Goal: Navigation & Orientation: Find specific page/section

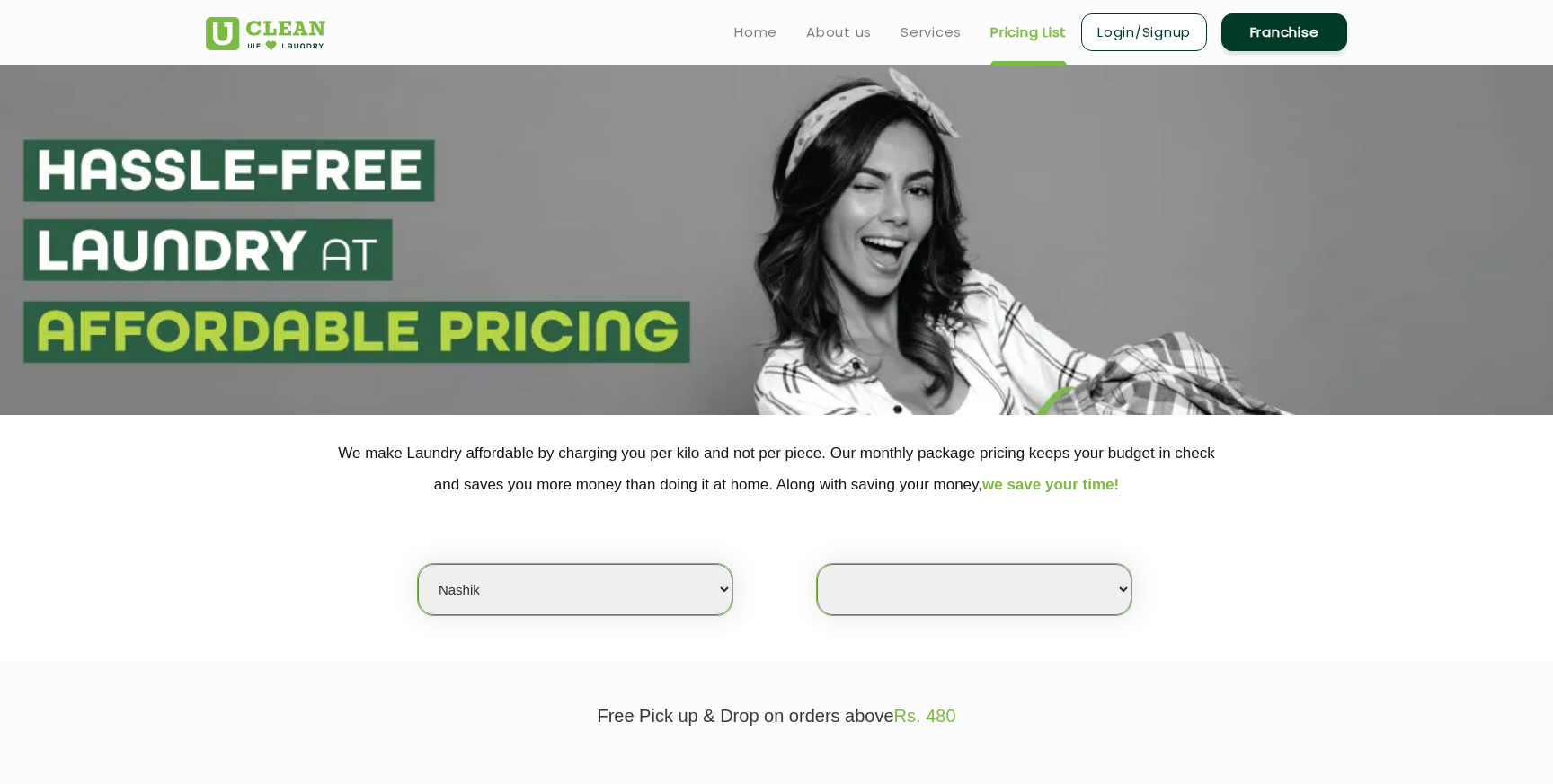
select select "169"
select select
click at [264, 28] on img at bounding box center [265, 34] width 120 height 34
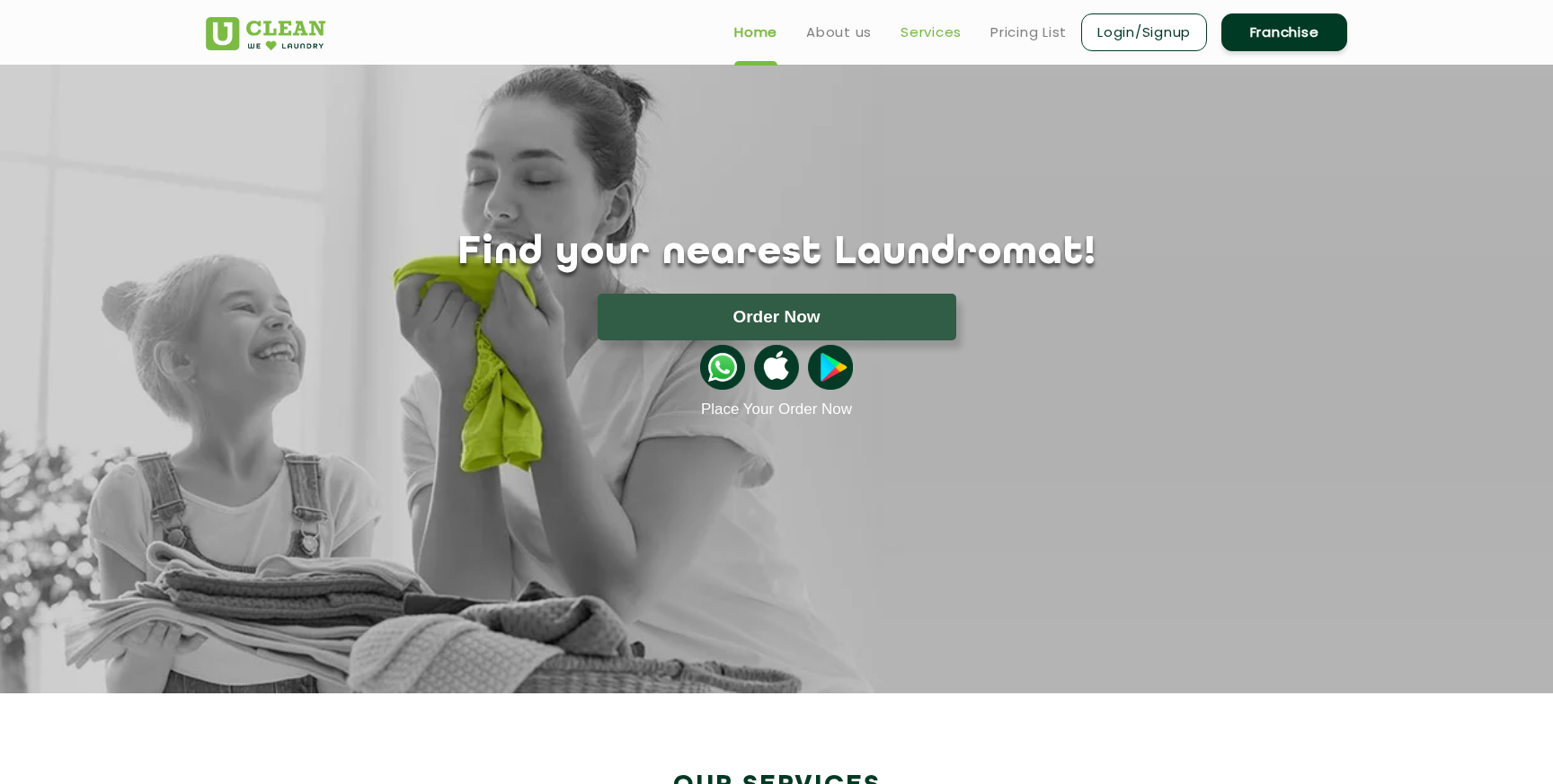
click at [932, 36] on link "Services" at bounding box center [931, 33] width 61 height 22
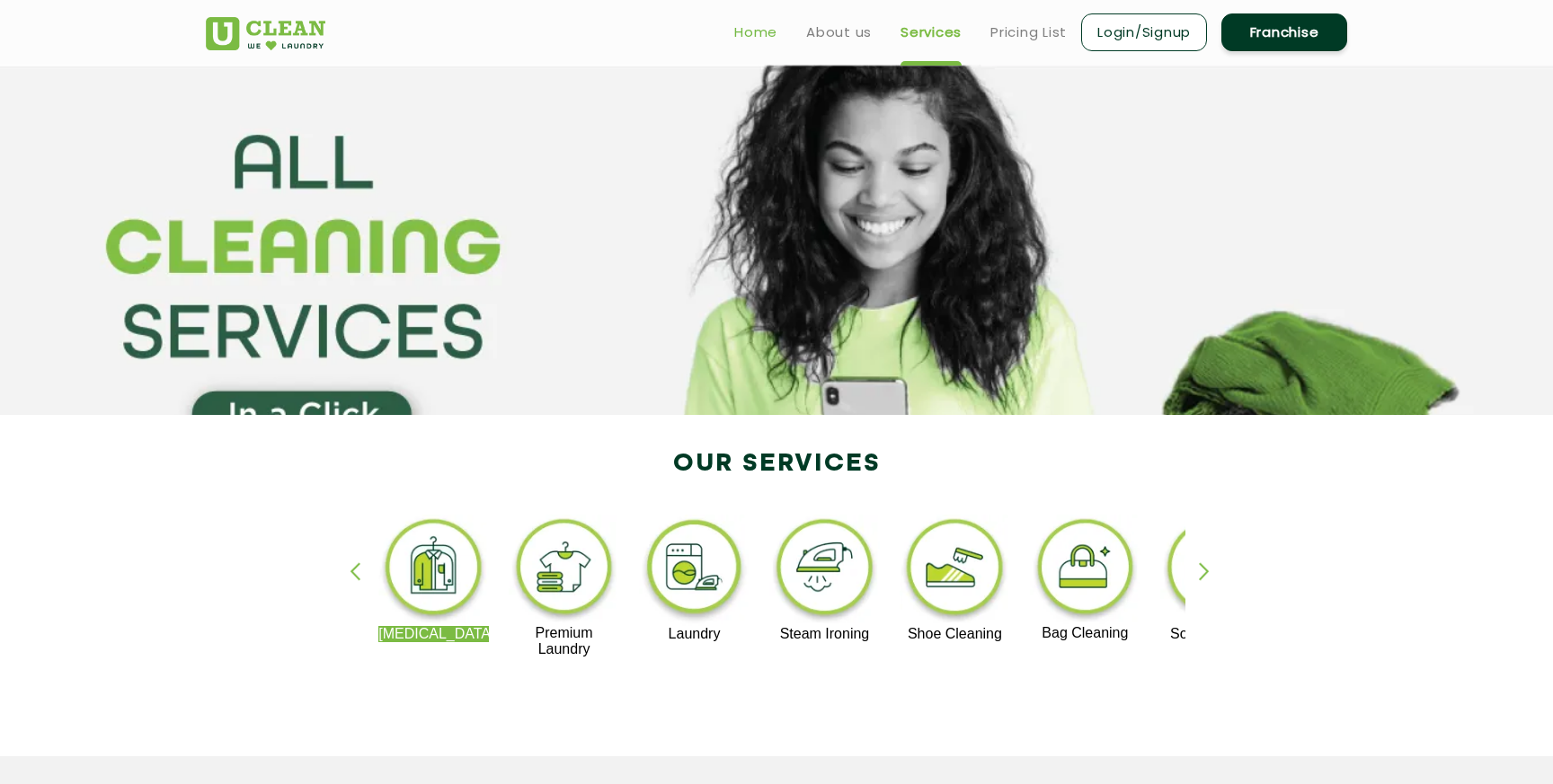
click at [773, 39] on link "Home" at bounding box center [755, 33] width 43 height 22
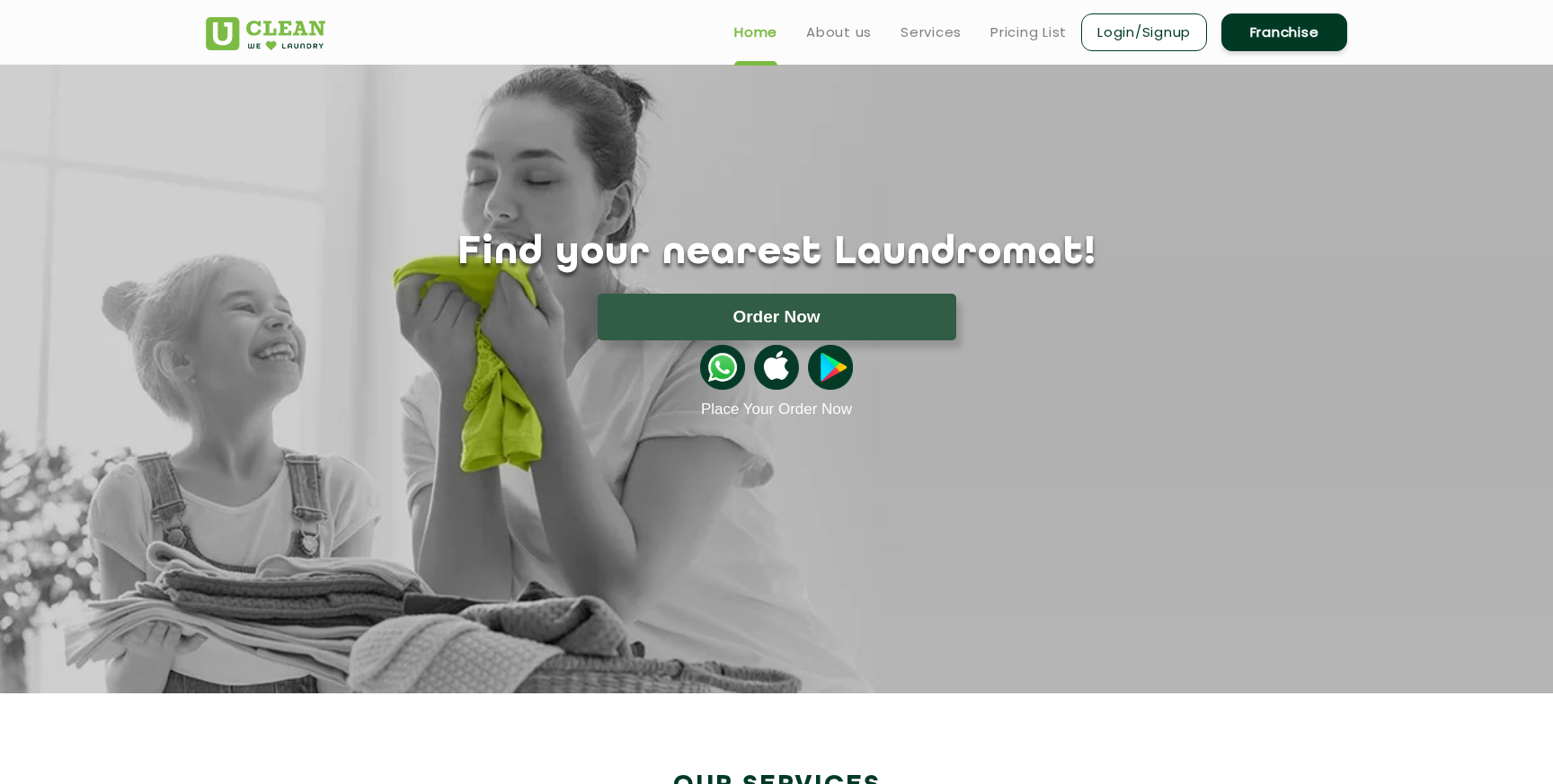
click at [822, 47] on ul "Home About us Services Pricing List Login/Signup Franchise" at bounding box center [1033, 32] width 627 height 42
click at [846, 25] on link "About us" at bounding box center [839, 33] width 66 height 22
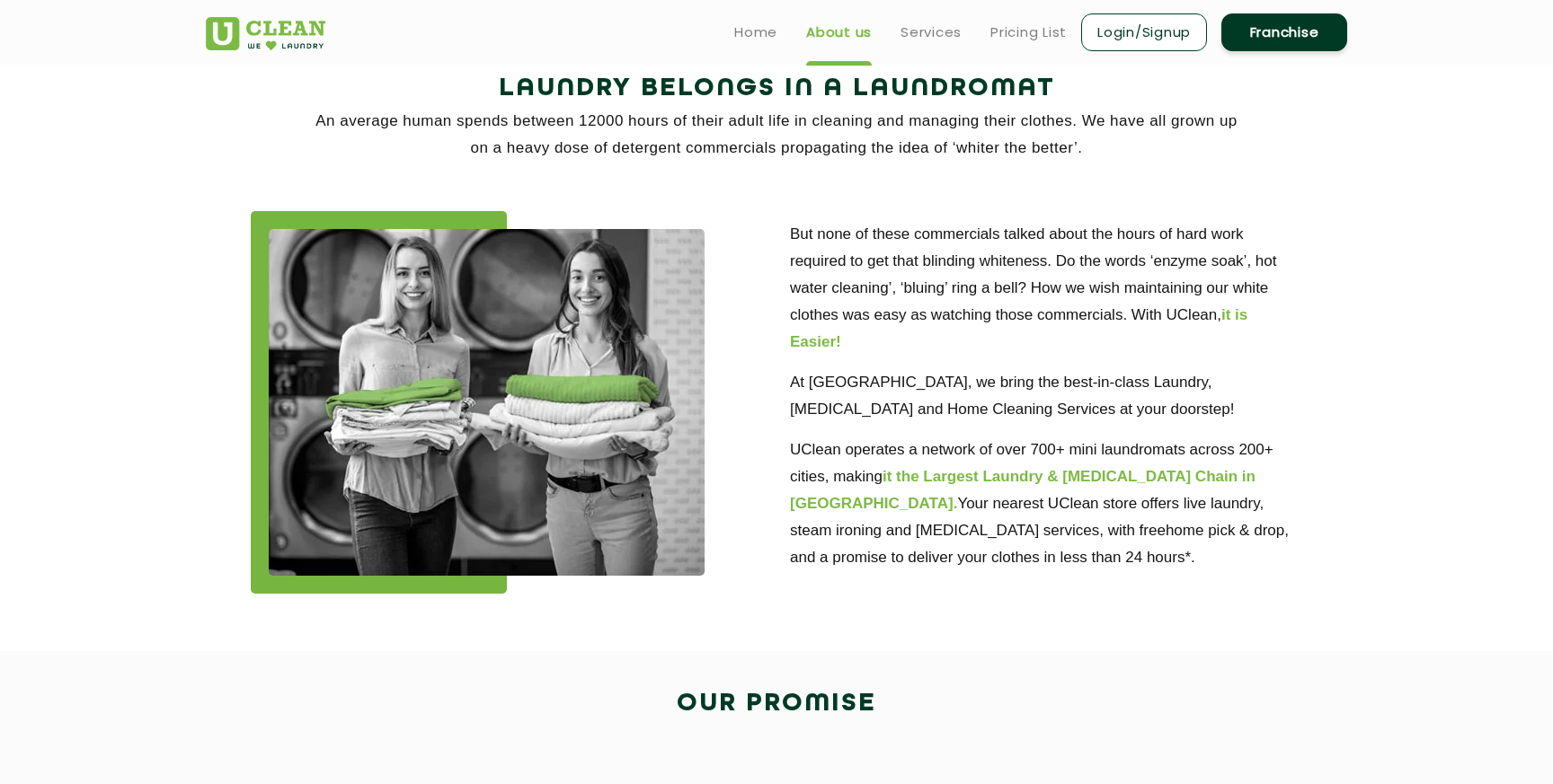
scroll to position [373, 0]
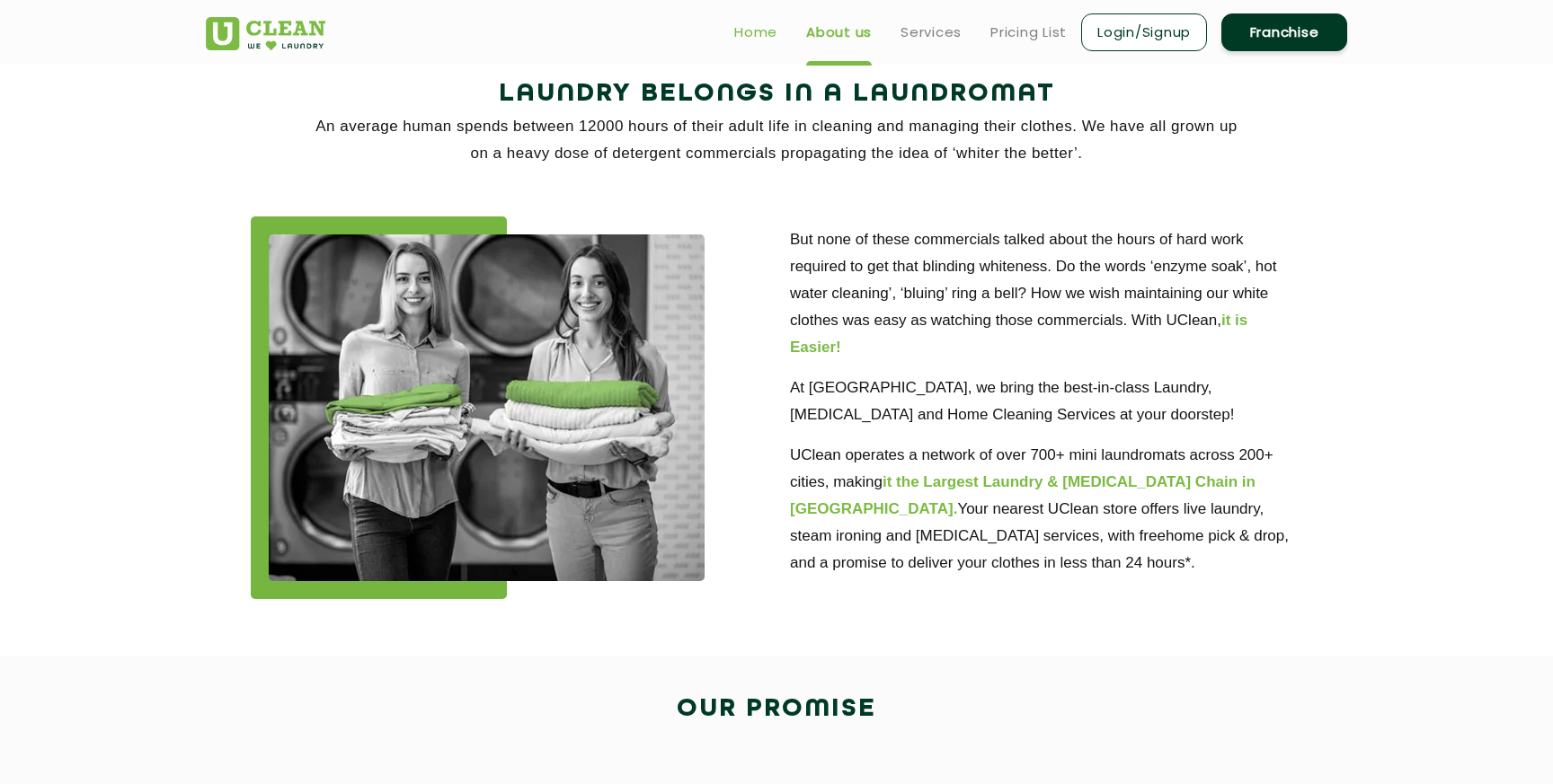
click at [758, 30] on link "Home" at bounding box center [755, 33] width 43 height 22
